Goal: Task Accomplishment & Management: Use online tool/utility

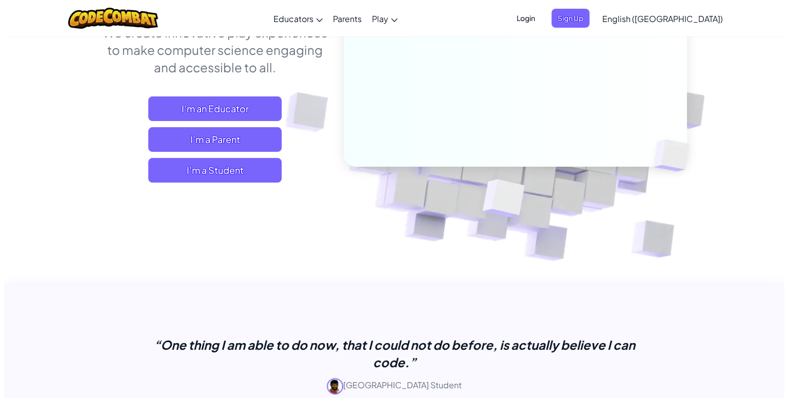
scroll to position [199, 0]
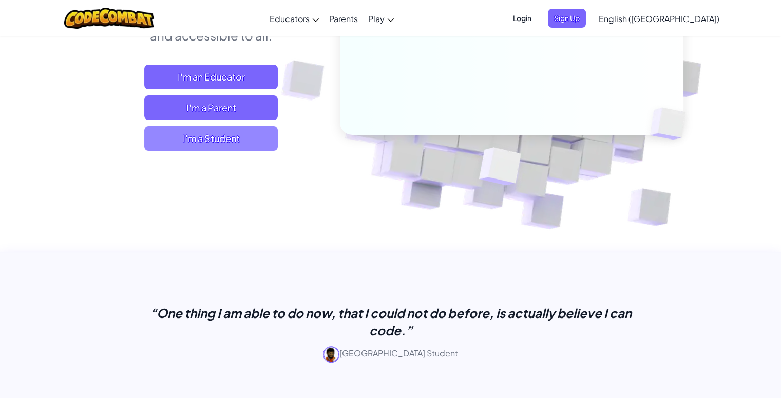
click at [252, 132] on span "I'm a Student" at bounding box center [210, 138] width 133 height 25
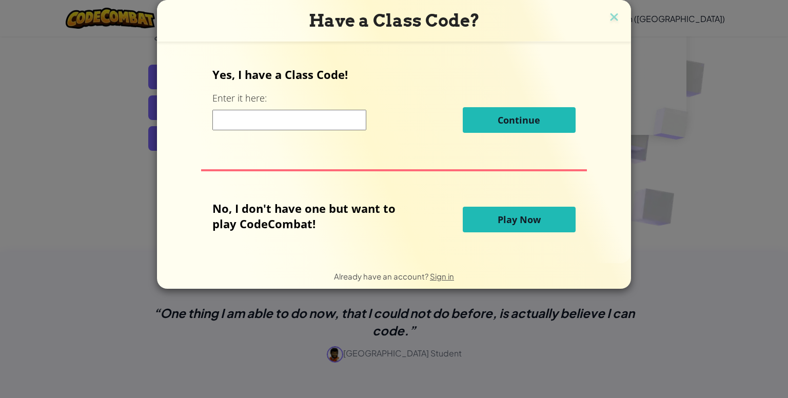
click at [537, 227] on button "Play Now" at bounding box center [519, 220] width 113 height 26
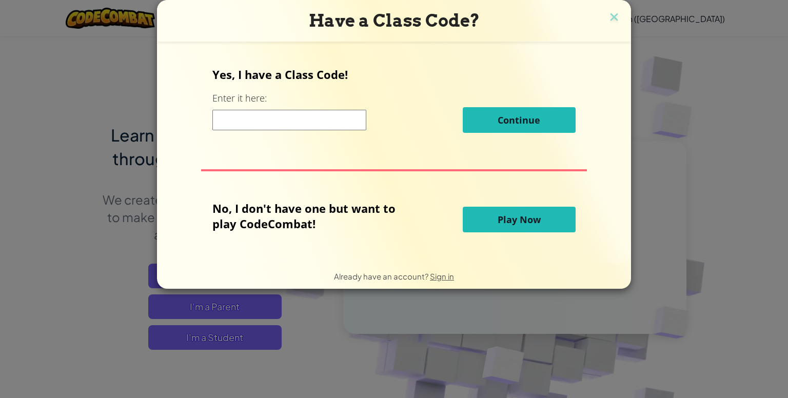
click at [538, 217] on span "Play Now" at bounding box center [519, 220] width 43 height 12
click at [533, 221] on span "Play Now" at bounding box center [519, 220] width 43 height 12
click at [530, 214] on span "Play Now" at bounding box center [519, 220] width 43 height 12
click at [551, 216] on button "Play Now" at bounding box center [519, 220] width 113 height 26
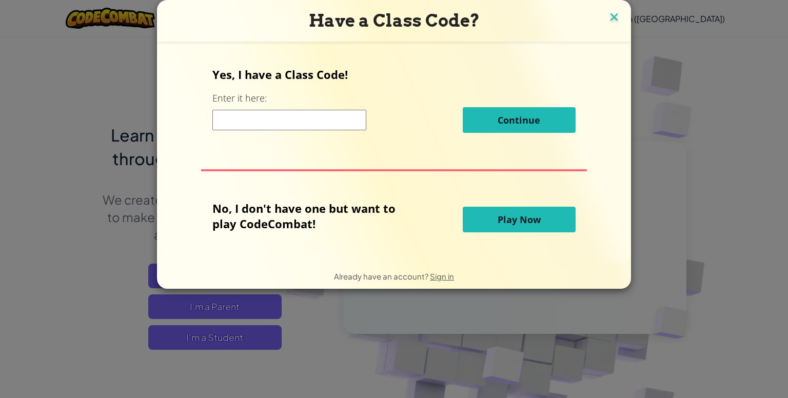
click at [610, 19] on img at bounding box center [614, 17] width 13 height 15
